Goal: Find specific page/section: Find specific page/section

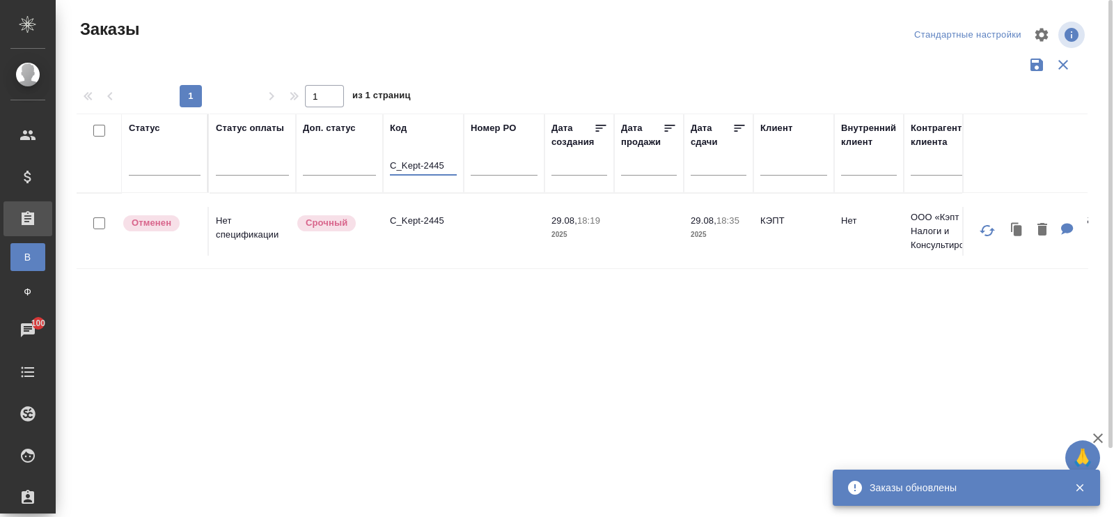
click at [452, 165] on input "C_Kept-2445" at bounding box center [423, 166] width 67 height 17
type input "C"
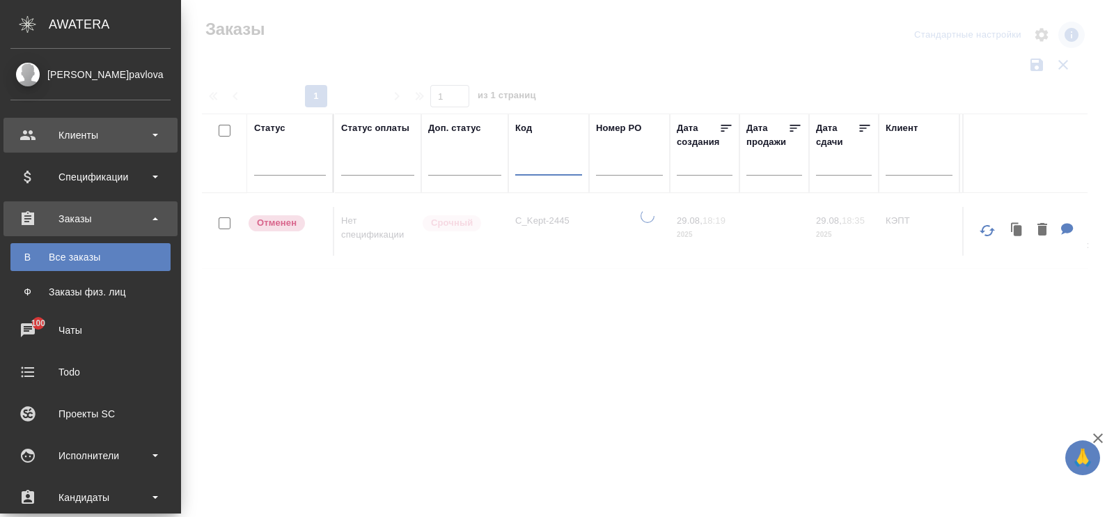
click at [80, 139] on div "Клиенты" at bounding box center [90, 135] width 160 height 21
click at [84, 132] on div "Клиенты" at bounding box center [90, 135] width 160 height 21
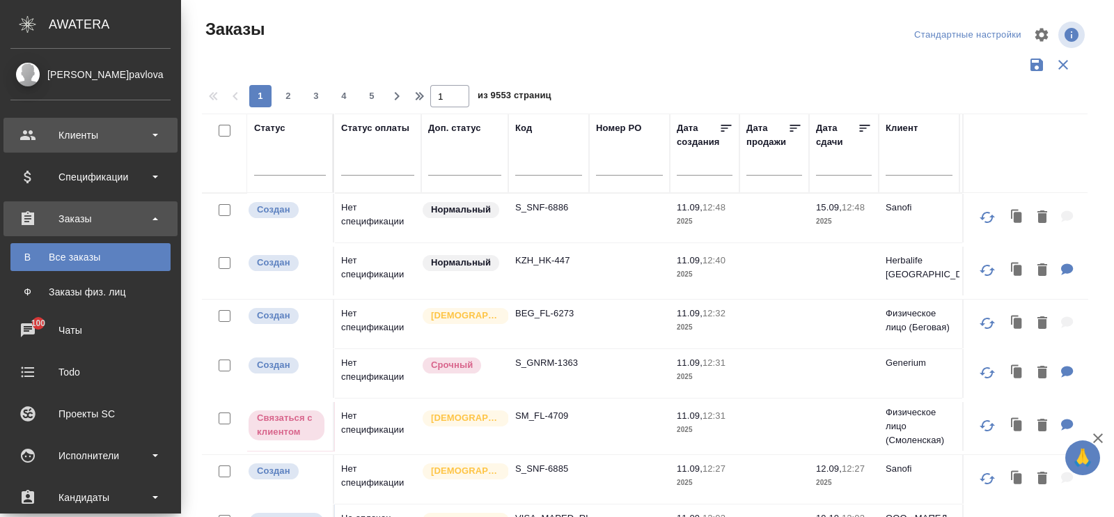
click at [79, 139] on div "Клиенты" at bounding box center [90, 135] width 160 height 21
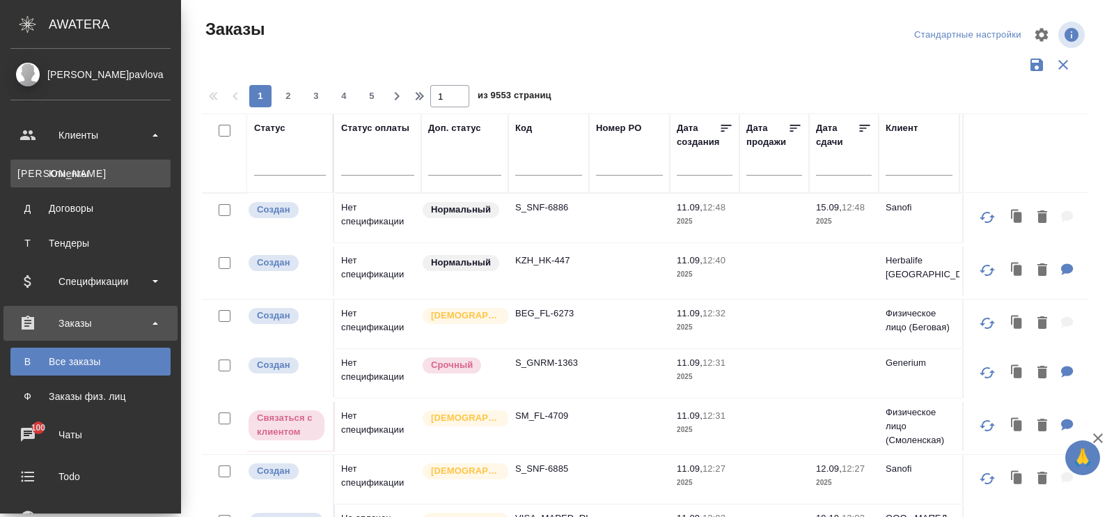
click at [65, 175] on div "Клиенты" at bounding box center [90, 173] width 146 height 14
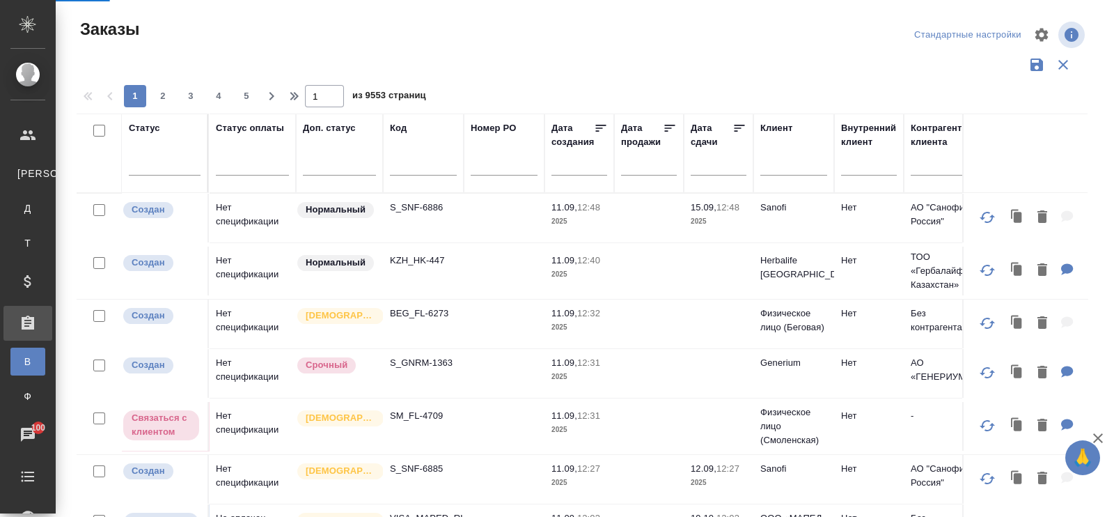
select select "RU"
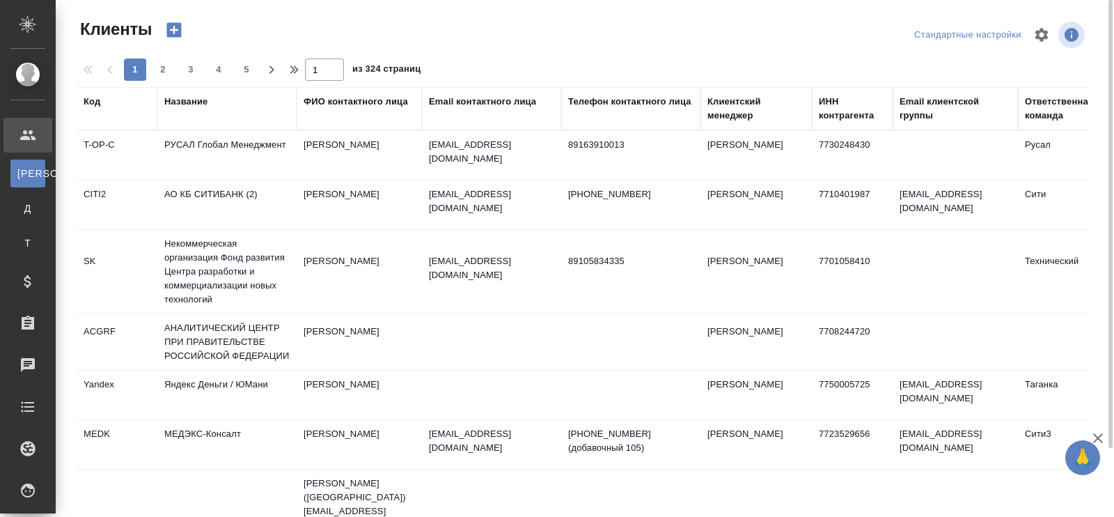
click at [186, 99] on div "Название" at bounding box center [185, 102] width 43 height 14
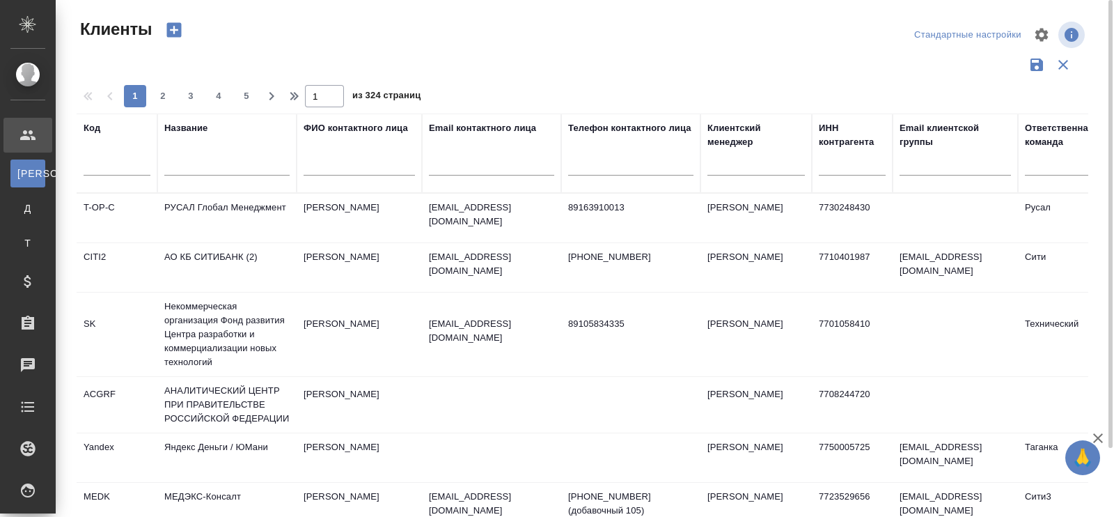
click at [190, 165] on input "text" at bounding box center [226, 166] width 125 height 17
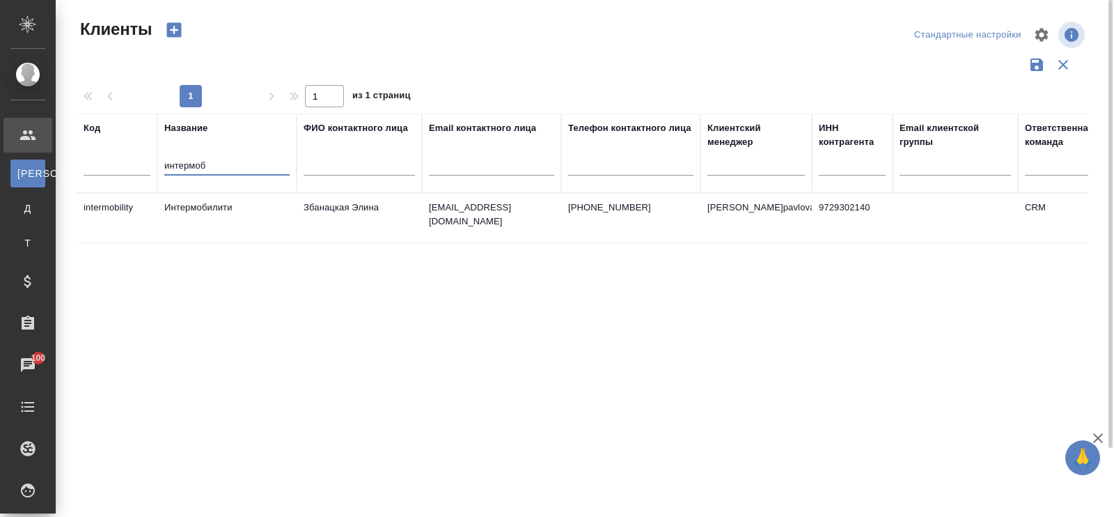
type input "интермоб"
click at [209, 207] on td "Интермобилити" at bounding box center [226, 218] width 139 height 49
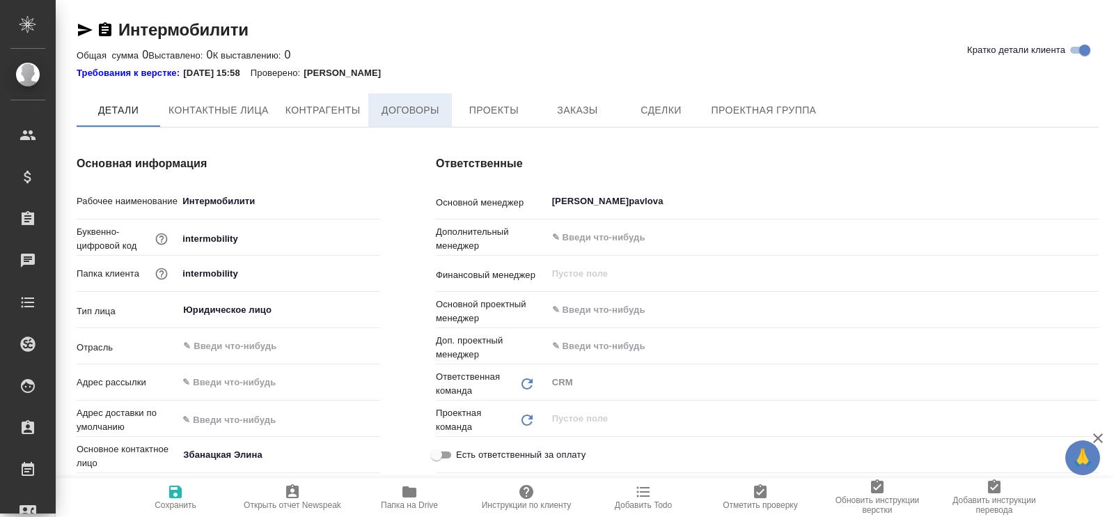
type textarea "x"
click at [421, 111] on span "Договоры" at bounding box center [410, 110] width 67 height 17
